Goal: Transaction & Acquisition: Purchase product/service

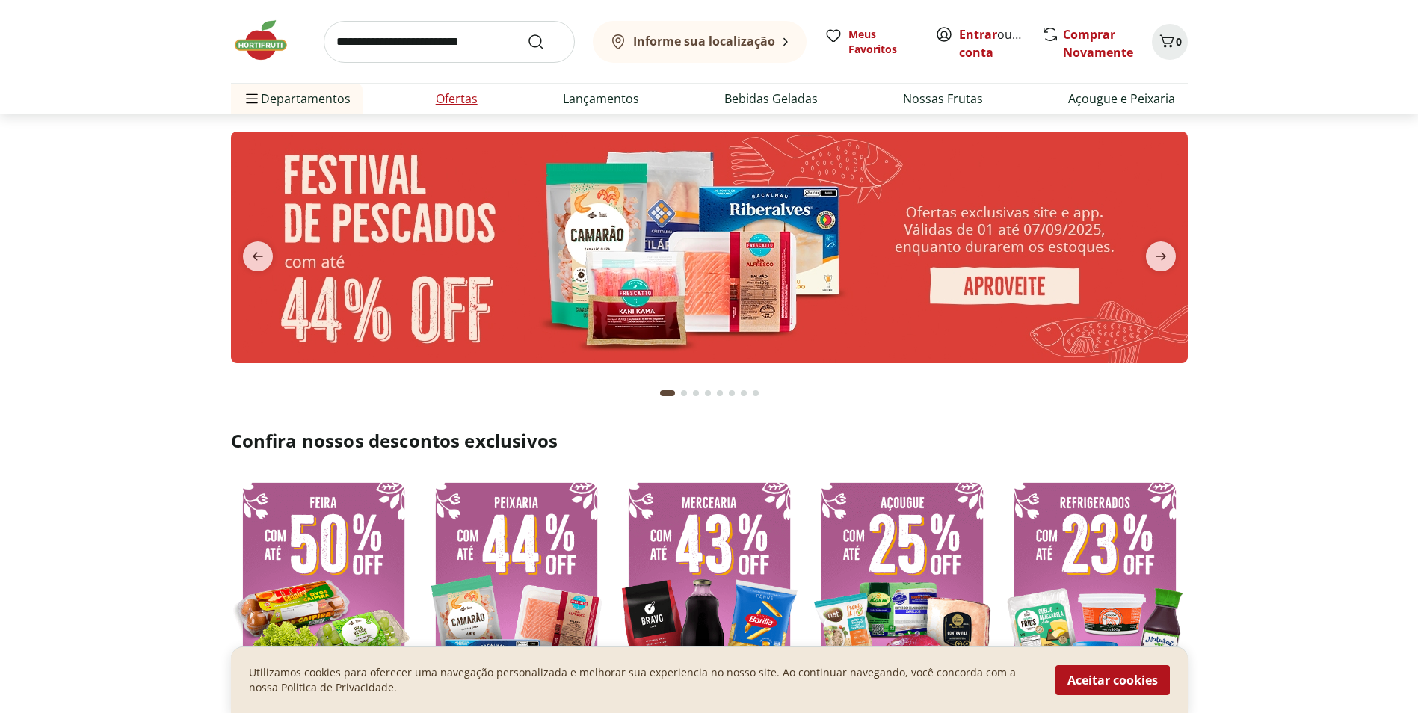
click at [473, 93] on link "Ofertas" at bounding box center [457, 99] width 42 height 18
select select "**********"
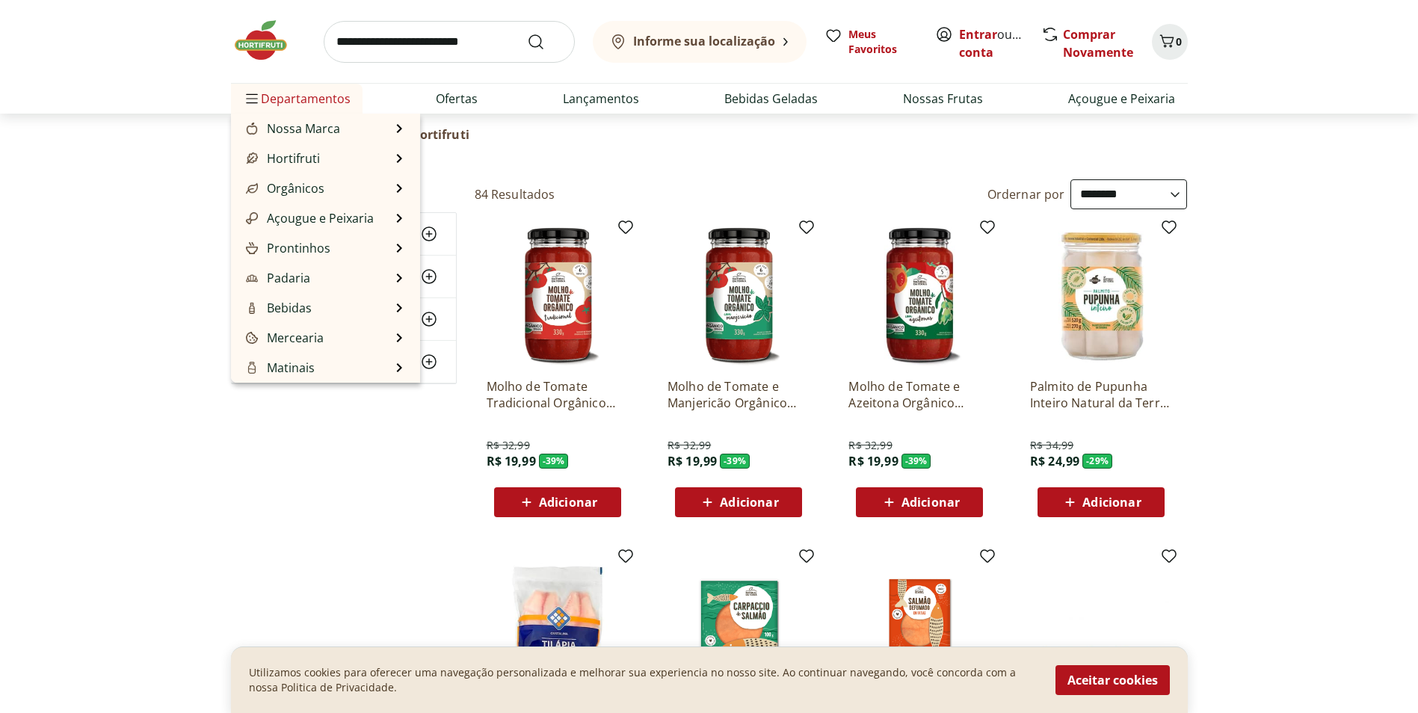
click at [313, 101] on span "Departamentos" at bounding box center [297, 99] width 108 height 36
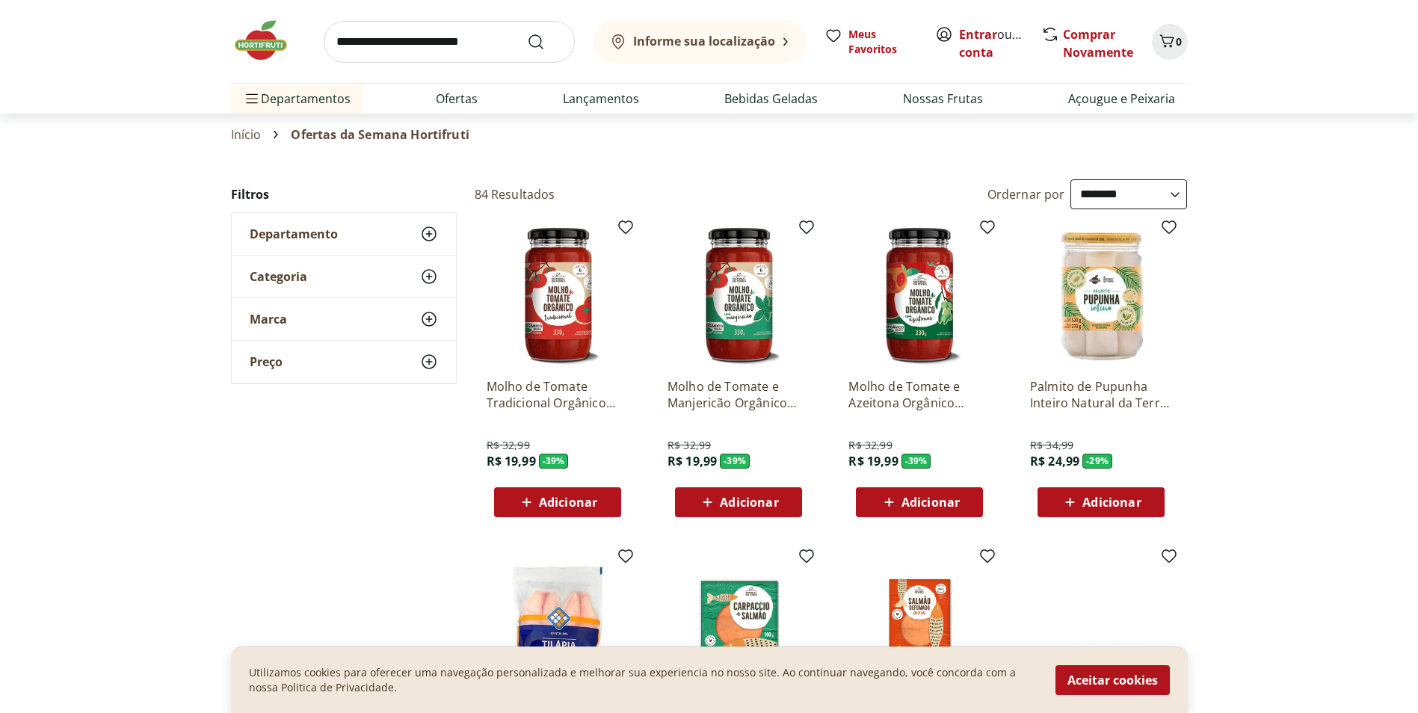
click at [265, 55] on img at bounding box center [268, 40] width 75 height 45
